Goal: Information Seeking & Learning: Learn about a topic

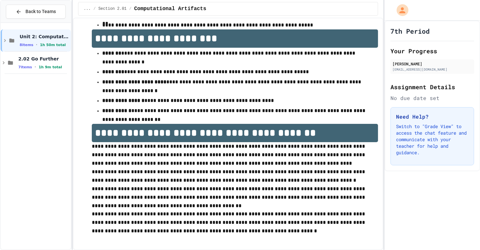
scroll to position [505, 0]
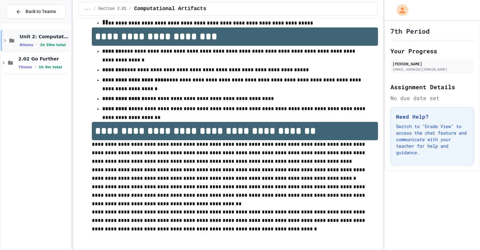
click at [4, 43] on div "Unit 2: Computational Artifacts 8 items • 1h 50m total" at bounding box center [36, 40] width 70 height 22
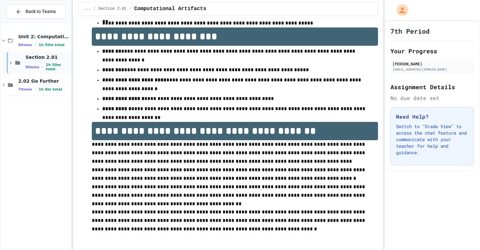
click at [31, 62] on div "Section 2.01 8 items • 1h 50m total" at bounding box center [47, 62] width 44 height 17
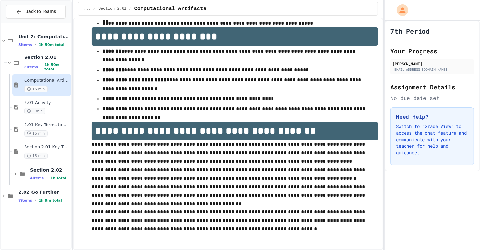
click at [30, 82] on span "Computational Artifacts" at bounding box center [46, 81] width 45 height 6
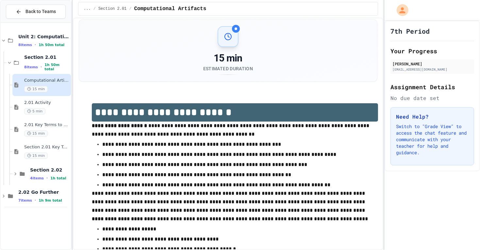
scroll to position [0, 0]
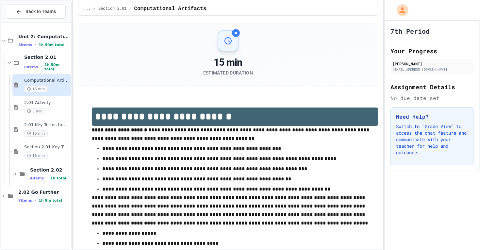
click at [225, 41] on icon at bounding box center [228, 41] width 8 height 8
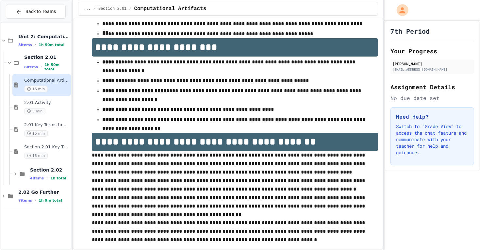
scroll to position [505, 0]
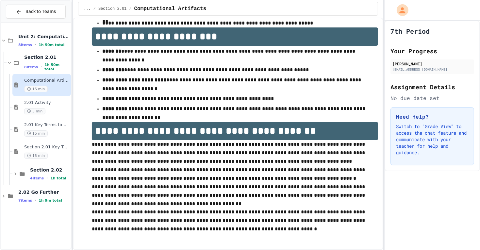
click at [49, 89] on div "15 min" at bounding box center [46, 89] width 45 height 6
click at [53, 103] on span "2.01 Activity" at bounding box center [46, 103] width 45 height 6
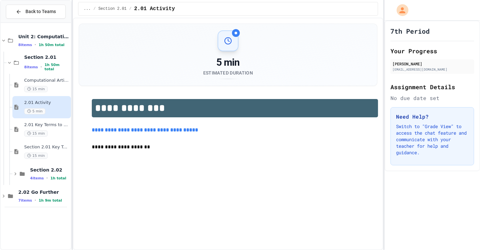
click at [127, 130] on link "**********" at bounding box center [145, 129] width 106 height 5
click at [50, 80] on span "Computational Artifacts" at bounding box center [46, 81] width 45 height 6
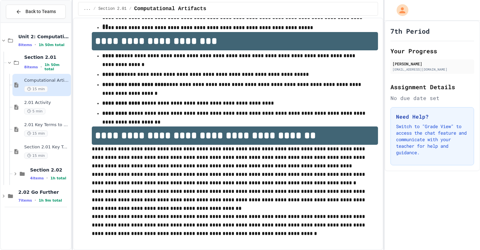
scroll to position [505, 0]
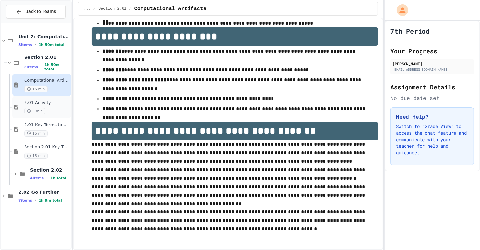
click at [51, 105] on span "2.01 Activity" at bounding box center [46, 103] width 45 height 6
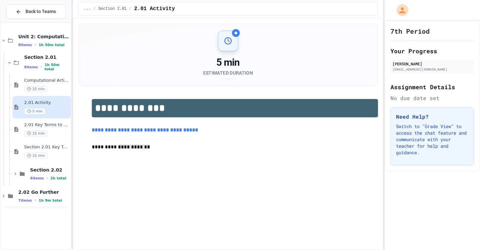
drag, startPoint x: 118, startPoint y: 148, endPoint x: 165, endPoint y: 145, distance: 46.5
click at [165, 145] on p "**********" at bounding box center [235, 147] width 286 height 9
click at [54, 82] on span "Computational Artifacts" at bounding box center [46, 81] width 45 height 6
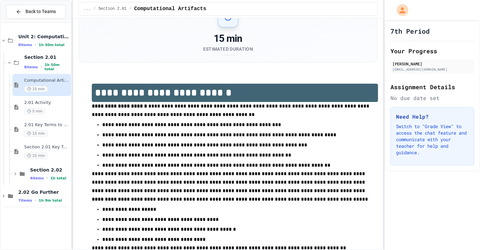
scroll to position [25, 0]
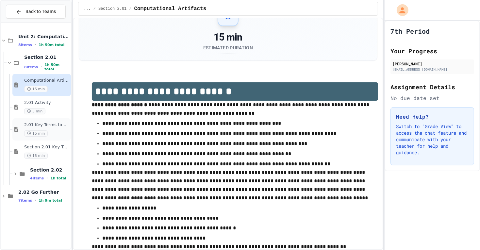
click at [63, 126] on span "2.01 Key Terms to Know" at bounding box center [46, 125] width 45 height 6
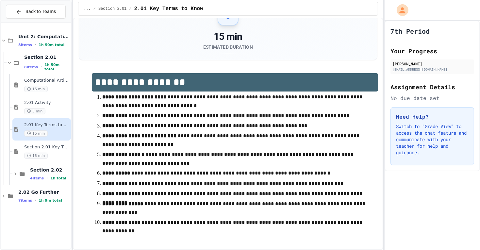
scroll to position [31, 0]
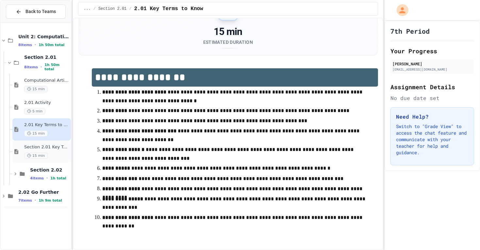
click at [52, 155] on div "15 min" at bounding box center [46, 155] width 45 height 6
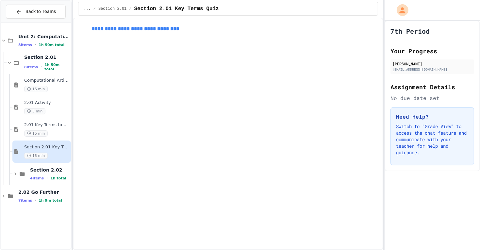
scroll to position [168, 0]
drag, startPoint x: 128, startPoint y: 233, endPoint x: 176, endPoint y: 231, distance: 47.4
click at [176, 231] on p "**********" at bounding box center [235, 233] width 286 height 9
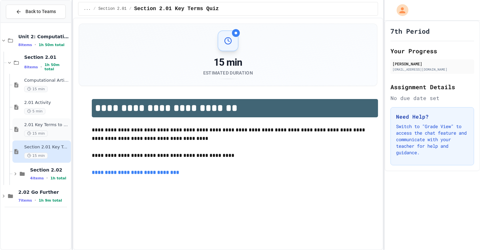
click at [61, 122] on span "2.01 Key Terms to Know" at bounding box center [46, 125] width 45 height 6
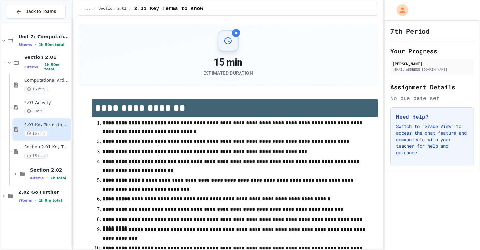
scroll to position [31, 0]
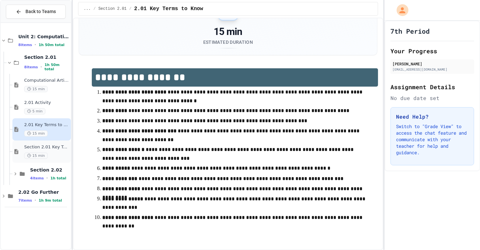
click at [29, 154] on circle at bounding box center [28, 155] width 3 height 3
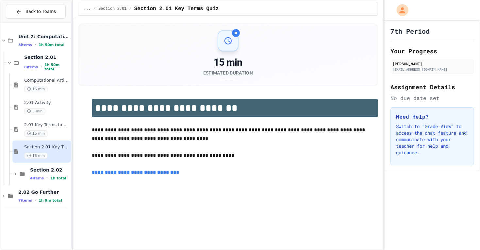
click at [144, 171] on link "**********" at bounding box center [136, 172] width 88 height 5
click at [42, 126] on span "2.01 Key Terms to Know" at bounding box center [46, 125] width 45 height 6
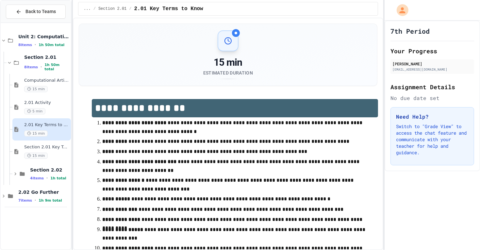
scroll to position [31, 0]
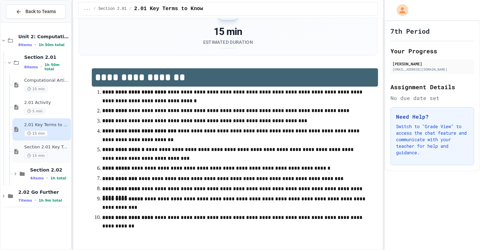
click at [57, 156] on div "15 min" at bounding box center [46, 155] width 45 height 6
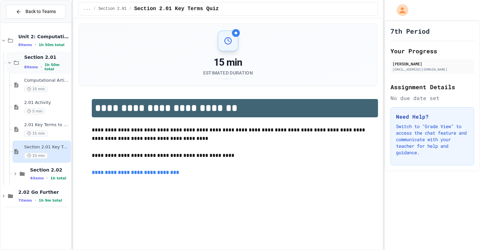
click at [14, 62] on icon at bounding box center [16, 63] width 5 height 4
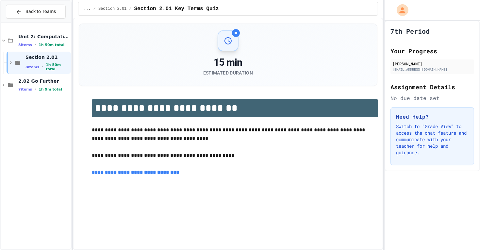
click at [14, 62] on icon at bounding box center [18, 63] width 8 height 6
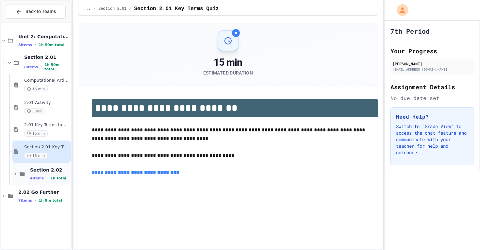
click at [30, 170] on span "Section 2.02" at bounding box center [50, 170] width 40 height 6
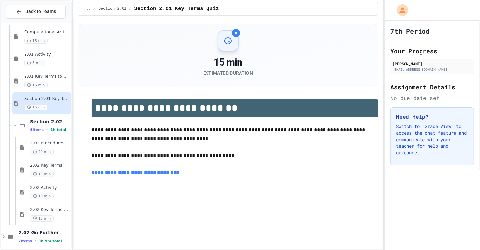
scroll to position [53, 0]
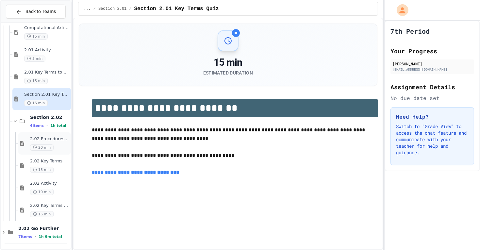
click at [55, 137] on span "2.02 Procedures and Functions" at bounding box center [50, 139] width 40 height 6
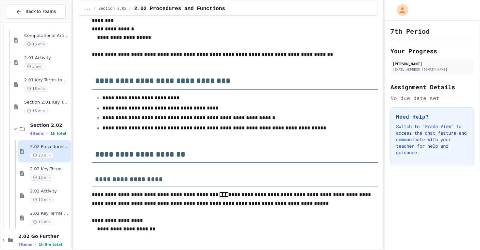
scroll to position [830, 0]
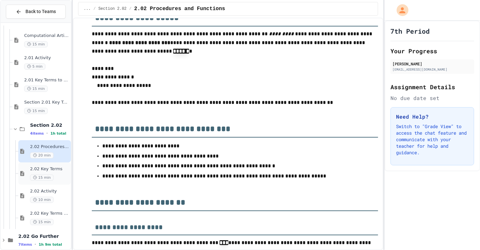
click at [62, 173] on div "2.02 Key Terms 15 min" at bounding box center [50, 173] width 40 height 14
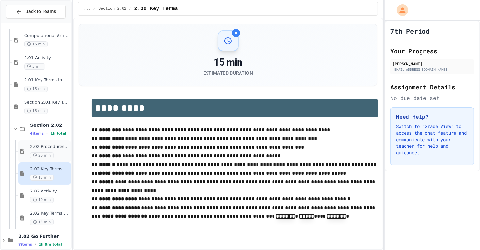
click at [55, 151] on div "2.02 Procedures and Functions 20 min" at bounding box center [50, 151] width 40 height 14
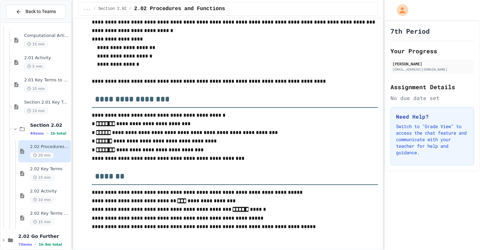
scroll to position [1387, 0]
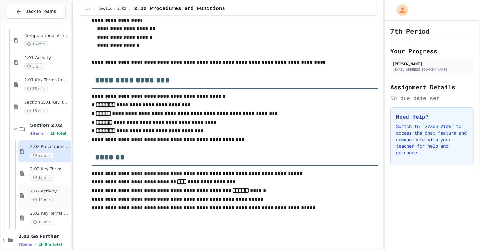
click at [35, 198] on circle at bounding box center [34, 199] width 3 height 3
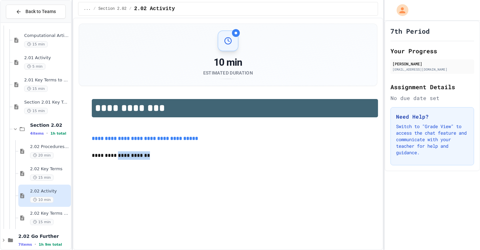
drag, startPoint x: 146, startPoint y: 157, endPoint x: 117, endPoint y: 160, distance: 28.8
click at [117, 160] on p "**********" at bounding box center [235, 155] width 286 height 9
click at [161, 133] on p at bounding box center [234, 130] width 285 height 8
click at [161, 137] on link "**********" at bounding box center [145, 138] width 106 height 5
click at [49, 147] on span "2.02 Procedures and Functions" at bounding box center [50, 147] width 40 height 6
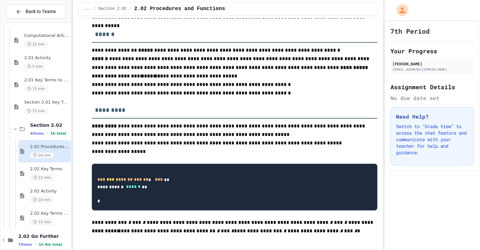
scroll to position [413, 0]
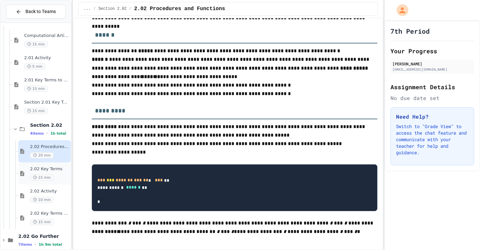
click at [45, 170] on span "2.02 Key Terms" at bounding box center [50, 169] width 40 height 6
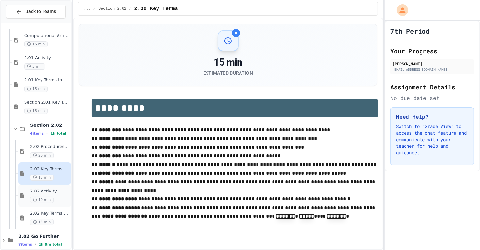
click at [44, 202] on div "2.02 Activity 10 min" at bounding box center [44, 195] width 53 height 22
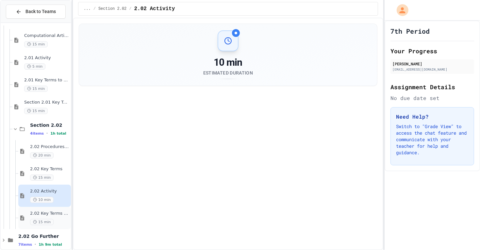
click at [59, 223] on div "15 min" at bounding box center [50, 222] width 40 height 6
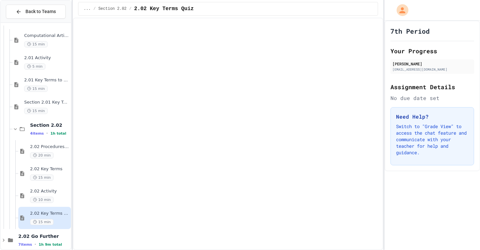
scroll to position [226, 0]
drag, startPoint x: 121, startPoint y: 232, endPoint x: 163, endPoint y: 233, distance: 41.5
click at [163, 233] on p "**********" at bounding box center [235, 233] width 286 height 9
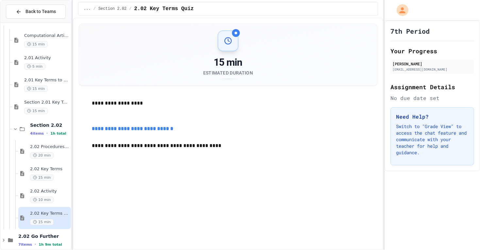
click at [134, 127] on link "**********" at bounding box center [132, 128] width 81 height 5
click at [55, 172] on div "2.02 Key Terms 15 min" at bounding box center [50, 173] width 40 height 14
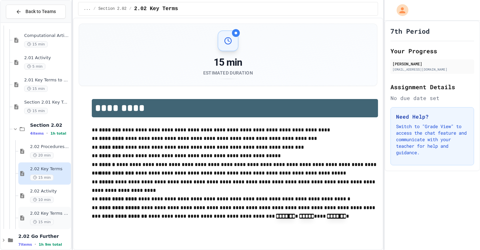
scroll to position [53, 0]
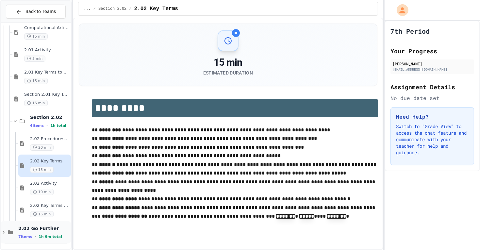
click at [48, 225] on span "2.02 Go Further" at bounding box center [43, 228] width 51 height 6
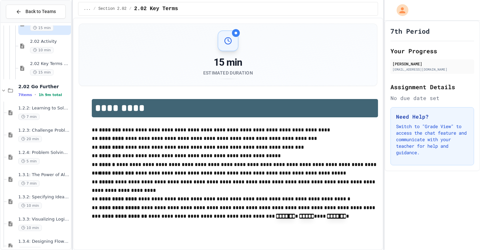
scroll to position [208, 0]
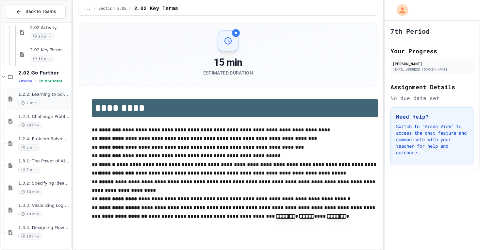
click at [54, 98] on div "1.2.2: Learning to Solve Hard Problems 7 min" at bounding box center [43, 99] width 51 height 14
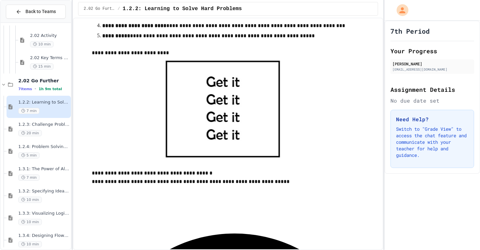
scroll to position [325, 0]
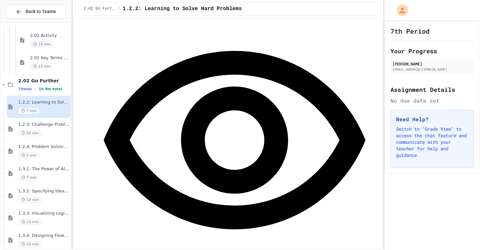
scroll to position [506, 0]
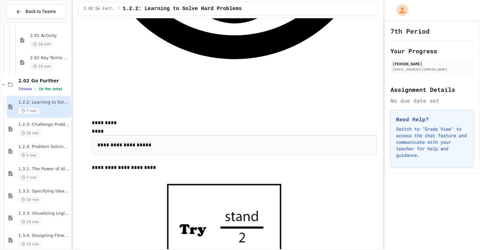
scroll to position [693, 0]
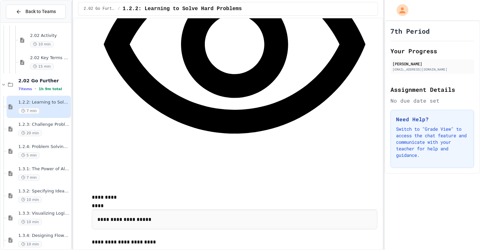
scroll to position [605, 0]
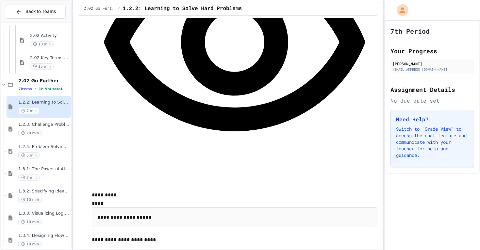
drag, startPoint x: 122, startPoint y: 229, endPoint x: 261, endPoint y: 227, distance: 138.8
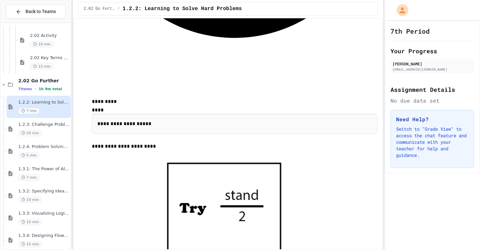
scroll to position [704, 0]
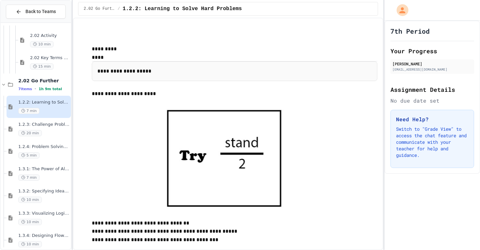
scroll to position [752, 0]
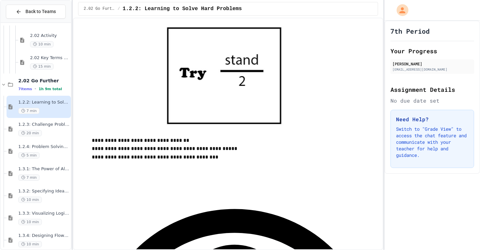
scroll to position [737, 0]
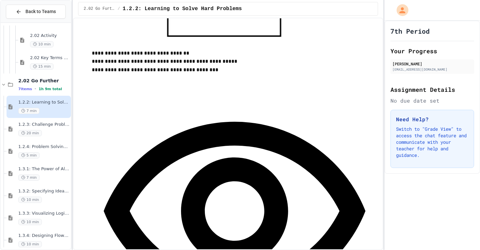
scroll to position [934, 0]
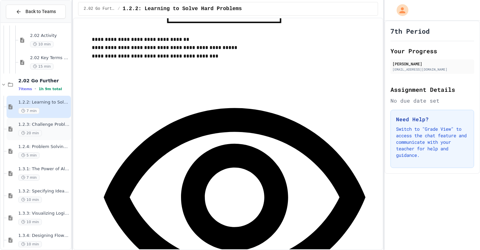
click at [53, 126] on span "1.2.3: Challenge Problem - The Bridge" at bounding box center [43, 125] width 51 height 6
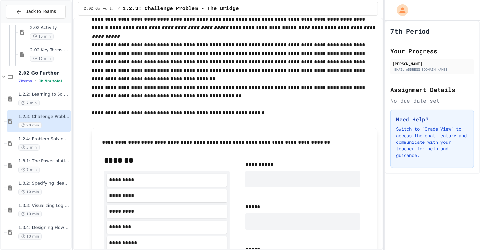
scroll to position [360, 0]
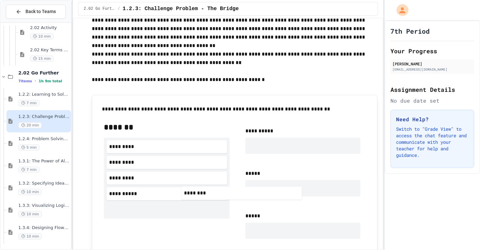
drag, startPoint x: 187, startPoint y: 196, endPoint x: 264, endPoint y: 191, distance: 76.8
click at [264, 191] on div "**********" at bounding box center [235, 225] width 272 height 217
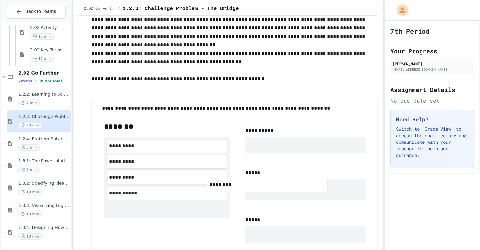
drag, startPoint x: 208, startPoint y: 189, endPoint x: 310, endPoint y: 181, distance: 102.5
click at [310, 181] on div "**********" at bounding box center [235, 227] width 272 height 222
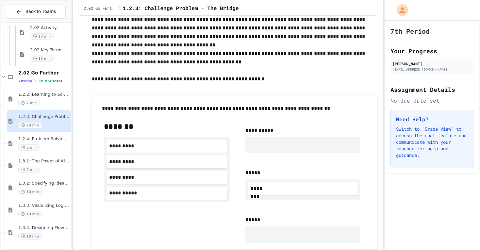
scroll to position [364, 0]
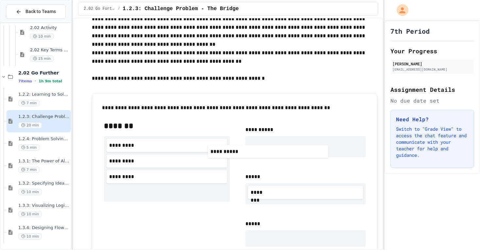
drag, startPoint x: 181, startPoint y: 196, endPoint x: 298, endPoint y: 145, distance: 128.0
click at [298, 145] on div "**********" at bounding box center [235, 228] width 272 height 226
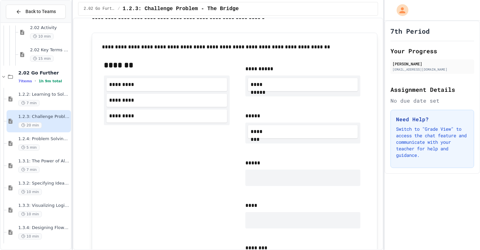
scroll to position [434, 0]
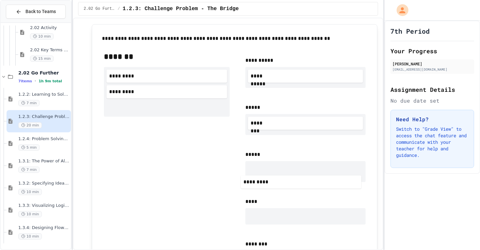
drag, startPoint x: 200, startPoint y: 108, endPoint x: 338, endPoint y: 180, distance: 155.2
click at [338, 180] on div "**********" at bounding box center [235, 161] width 272 height 231
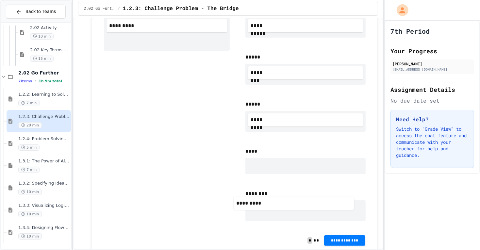
scroll to position [484, 0]
drag, startPoint x: 196, startPoint y: 94, endPoint x: 324, endPoint y: 176, distance: 151.8
click at [324, 176] on div "**********" at bounding box center [235, 113] width 272 height 235
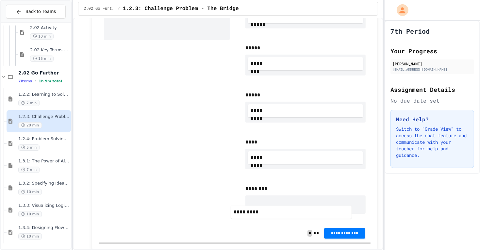
drag, startPoint x: 194, startPoint y: 24, endPoint x: 319, endPoint y: 213, distance: 227.2
click at [319, 213] on div "**********" at bounding box center [235, 105] width 272 height 237
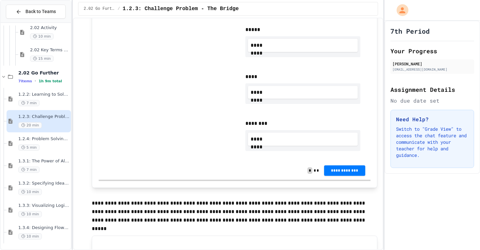
scroll to position [562, 0]
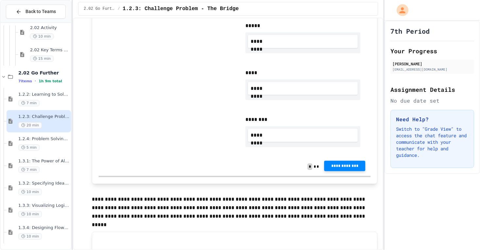
click at [344, 169] on button "**********" at bounding box center [344, 166] width 41 height 10
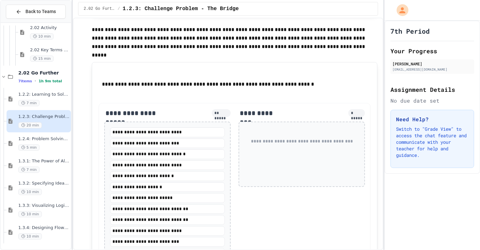
scroll to position [734, 0]
